Goal: Transaction & Acquisition: Purchase product/service

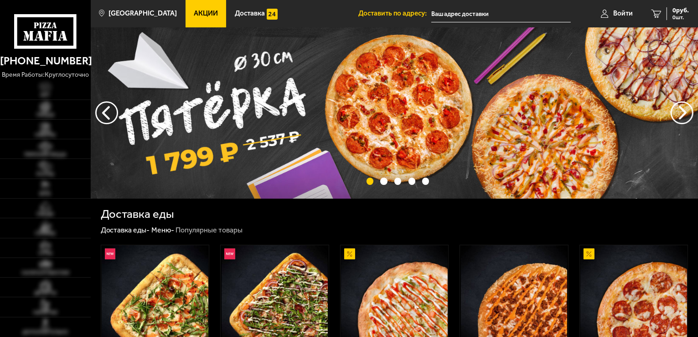
click at [460, 14] on input "text" at bounding box center [502, 13] width 140 height 17
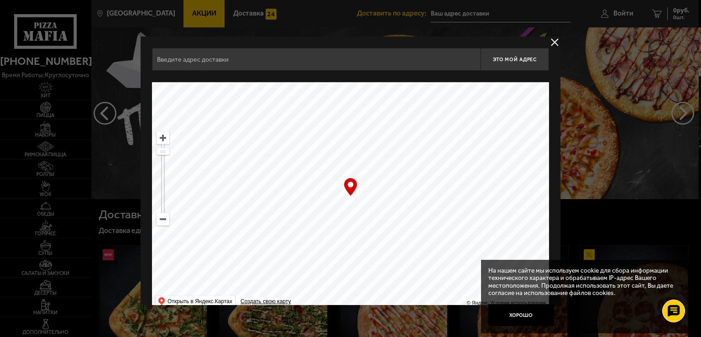
click at [269, 74] on div "Найдите адрес перетащив карту" at bounding box center [350, 76] width 397 height 11
click at [271, 65] on input "text" at bounding box center [316, 59] width 328 height 23
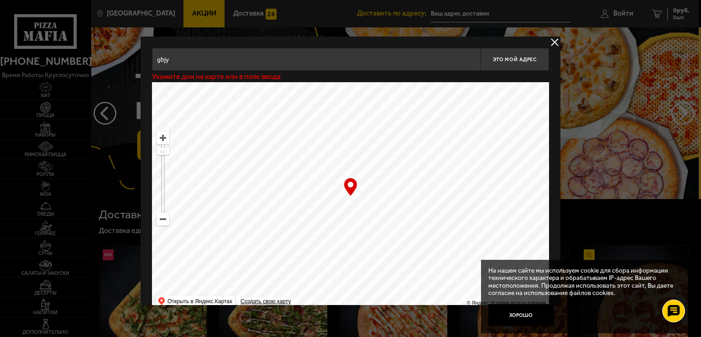
click at [271, 65] on input "gbjy" at bounding box center [316, 59] width 328 height 23
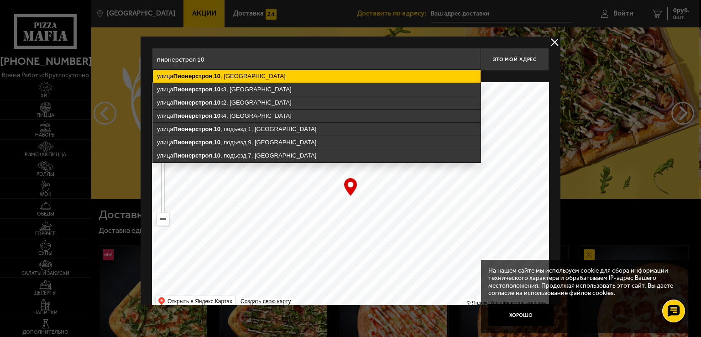
click at [252, 75] on ymaps "[STREET_ADDRESS]" at bounding box center [317, 76] width 328 height 13
type input "[STREET_ADDRESS]"
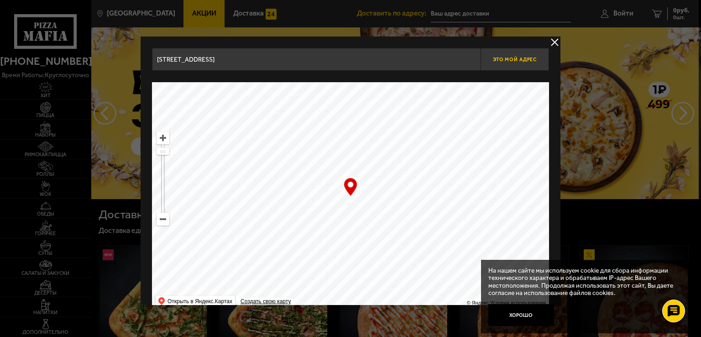
click at [507, 60] on span "Это мой адрес" at bounding box center [515, 60] width 44 height 6
type input "[STREET_ADDRESS]"
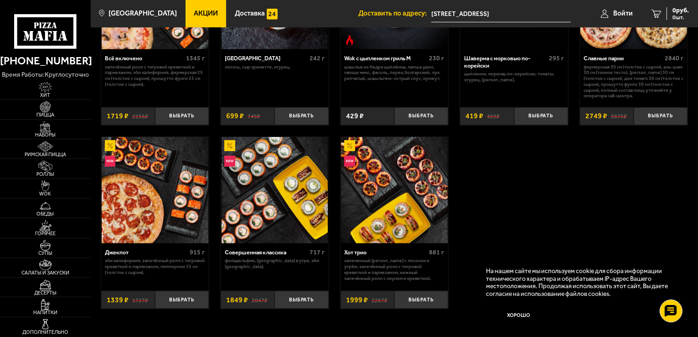
scroll to position [547, 0]
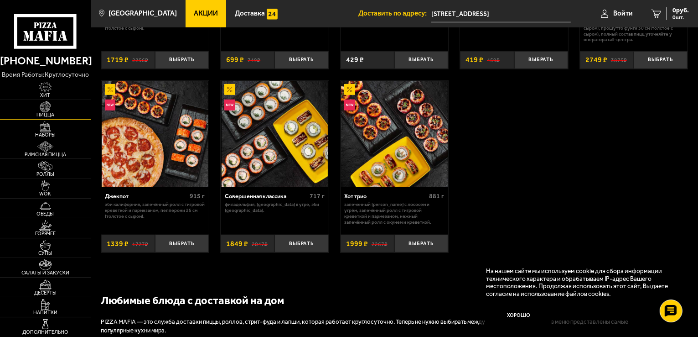
click at [46, 112] on img at bounding box center [45, 106] width 28 height 11
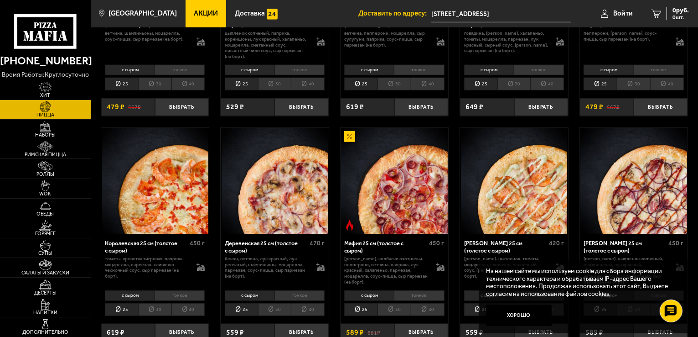
scroll to position [639, 0]
click at [52, 93] on img at bounding box center [45, 87] width 28 height 11
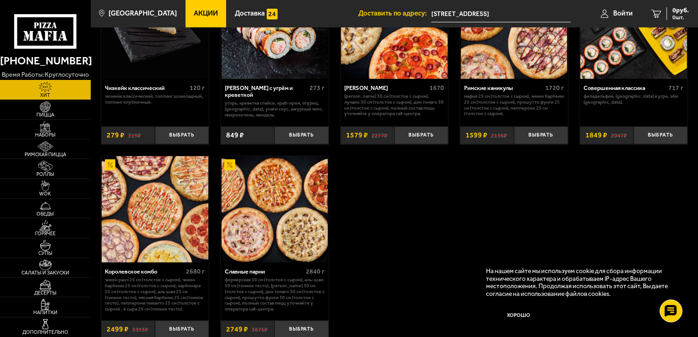
scroll to position [456, 0]
